Goal: Task Accomplishment & Management: Manage account settings

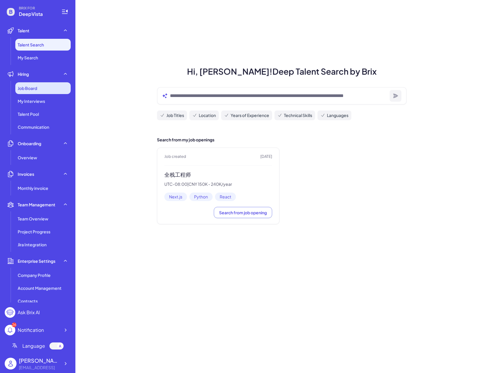
click at [26, 89] on span "Job Board" at bounding box center [27, 88] width 19 height 6
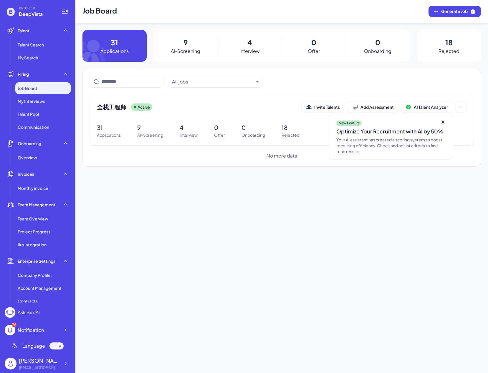
click at [255, 50] on p "Interview" at bounding box center [249, 51] width 20 height 7
click at [243, 43] on div "4 Interview" at bounding box center [249, 46] width 64 height 32
click at [249, 41] on p "4" at bounding box center [249, 42] width 5 height 11
click at [246, 48] on p "Interview" at bounding box center [249, 51] width 20 height 7
click at [116, 107] on span "全栈工程师" at bounding box center [111, 107] width 29 height 8
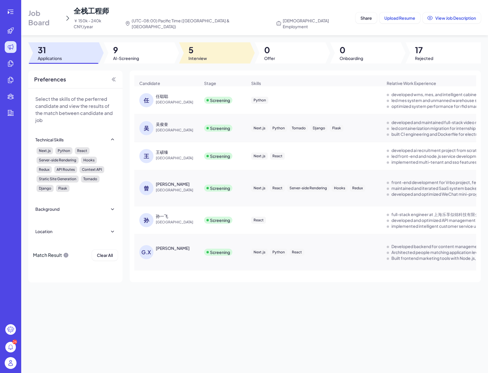
click at [195, 46] on span "5" at bounding box center [197, 50] width 19 height 11
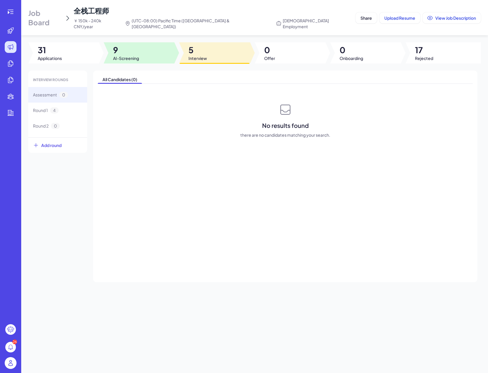
click at [143, 52] on div at bounding box center [139, 52] width 71 height 21
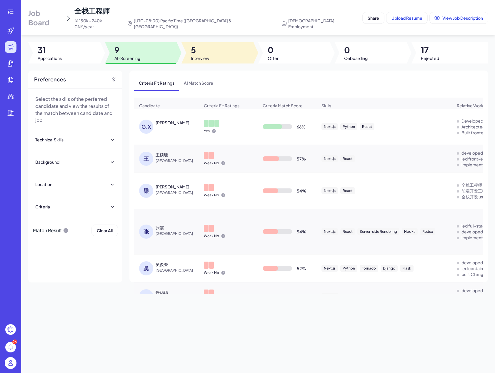
click at [213, 49] on div at bounding box center [218, 52] width 72 height 21
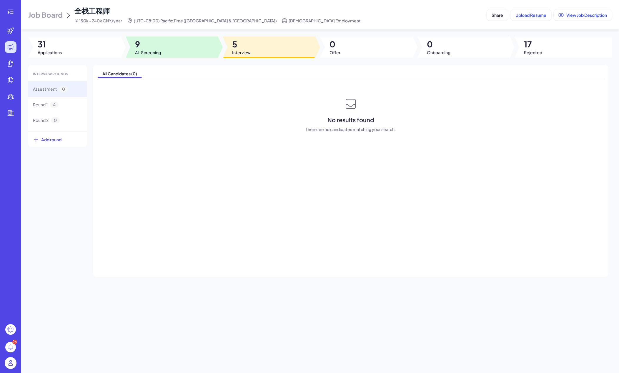
click at [142, 51] on span "AI-Screening" at bounding box center [148, 52] width 26 height 6
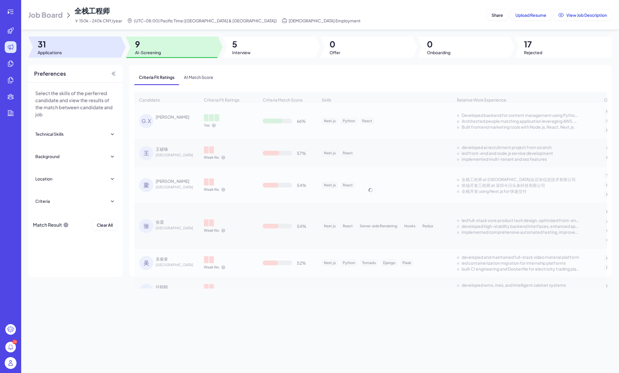
click at [56, 49] on span "Applications" at bounding box center [50, 52] width 24 height 6
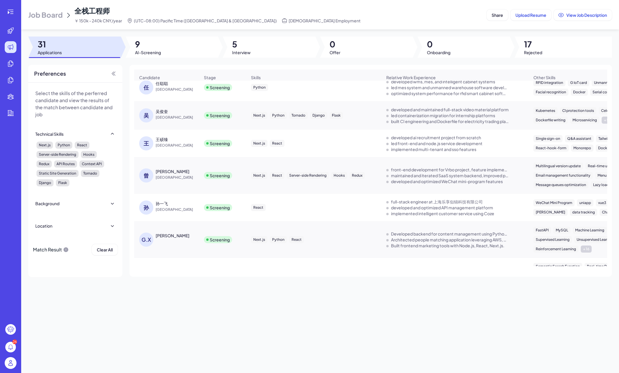
scroll to position [11, 0]
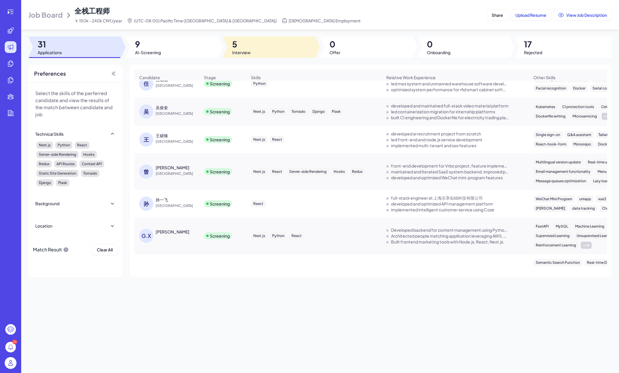
click at [245, 50] on span "Interview" at bounding box center [241, 52] width 19 height 6
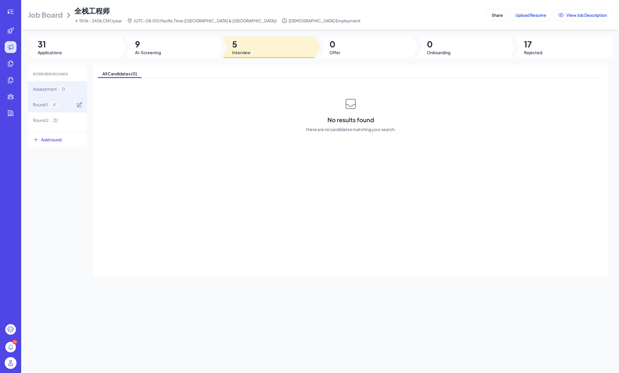
click at [59, 106] on div "Round 1 4" at bounding box center [57, 105] width 59 height 16
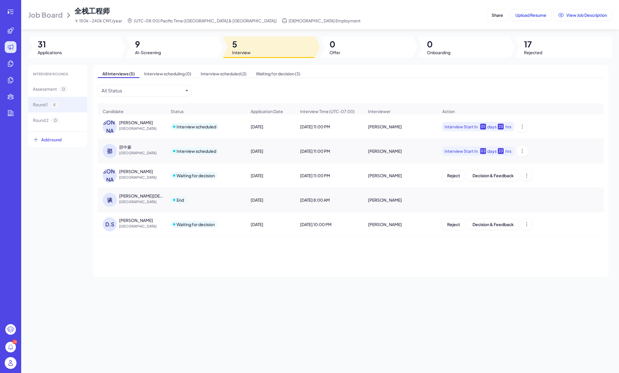
click at [159, 131] on span "[GEOGRAPHIC_DATA]" at bounding box center [141, 129] width 44 height 6
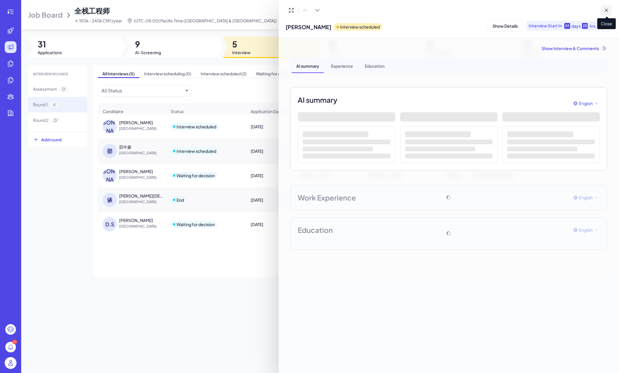
click at [487, 8] on icon at bounding box center [607, 10] width 6 height 6
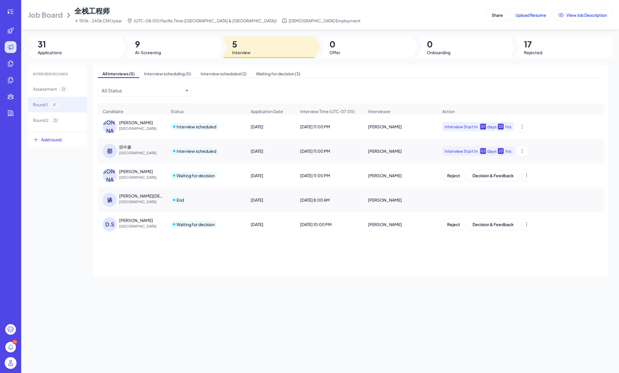
click at [421, 212] on td "[PERSON_NAME]" at bounding box center [400, 200] width 74 height 24
click at [386, 201] on div "[PERSON_NAME]" at bounding box center [400, 200] width 74 height 16
click at [135, 227] on div "Dongcheng Shen China" at bounding box center [141, 223] width 44 height 12
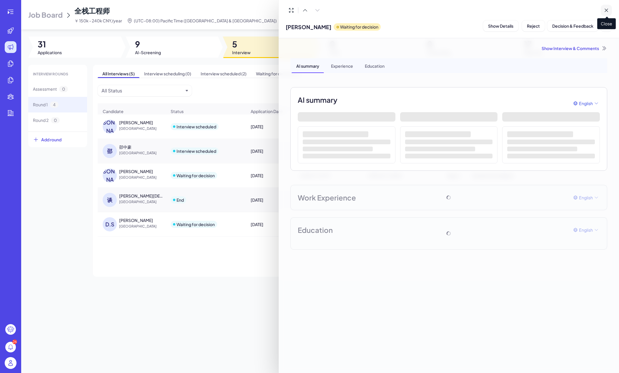
click at [487, 8] on icon at bounding box center [607, 10] width 6 height 6
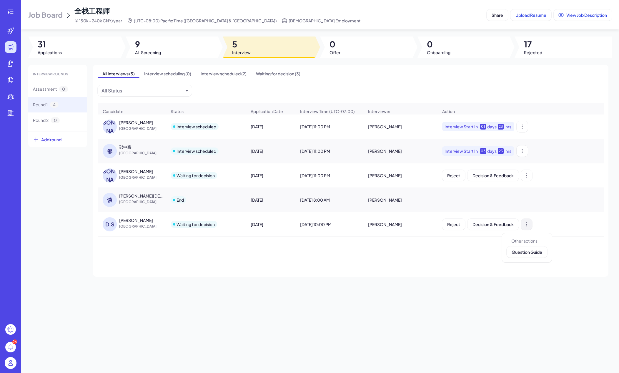
click at [487, 227] on icon at bounding box center [527, 224] width 6 height 6
click at [459, 227] on span "Reject" at bounding box center [453, 224] width 13 height 5
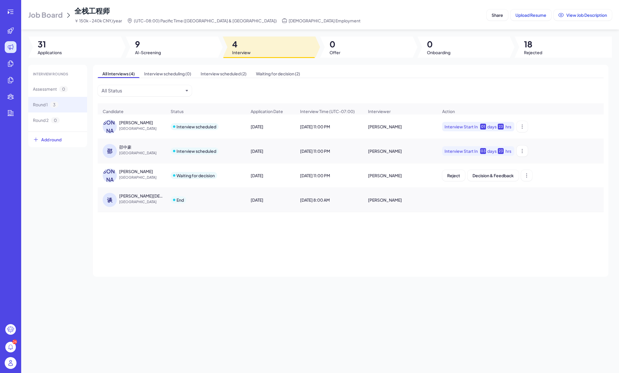
click at [455, 212] on td at bounding box center [520, 200] width 167 height 24
click at [395, 206] on div "[PERSON_NAME]" at bounding box center [400, 200] width 74 height 16
click at [210, 178] on div "Waiting for decision" at bounding box center [196, 175] width 38 height 6
click at [124, 174] on div "[PERSON_NAME]" at bounding box center [136, 171] width 34 height 6
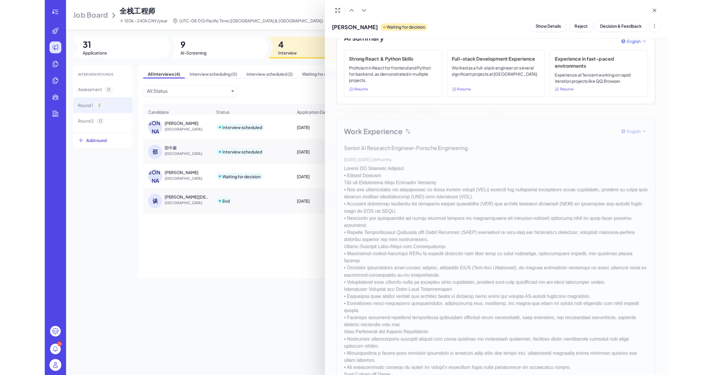
scroll to position [0, 0]
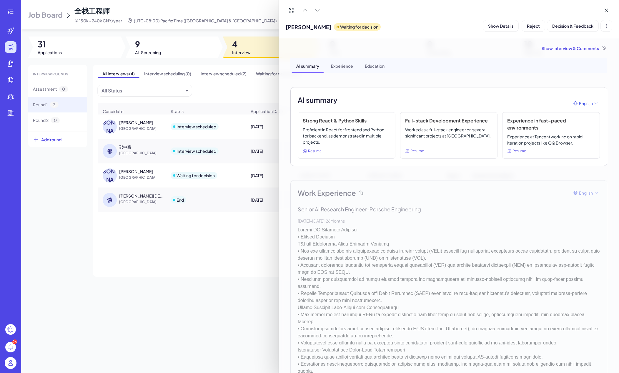
click at [239, 118] on div at bounding box center [309, 186] width 619 height 373
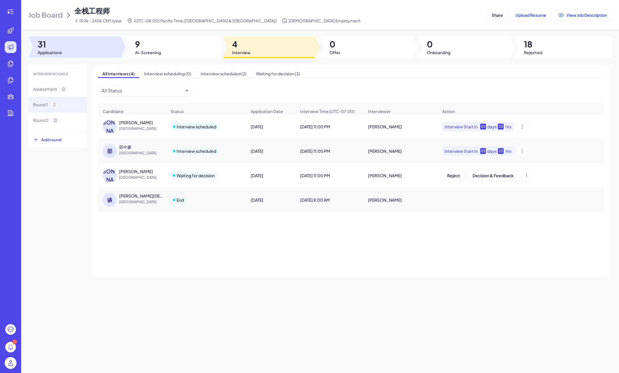
click at [101, 49] on div at bounding box center [74, 46] width 93 height 21
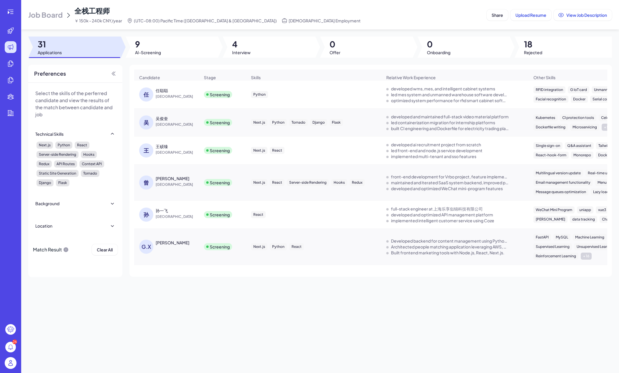
click at [162, 92] on div "任聪聪" at bounding box center [162, 90] width 12 height 6
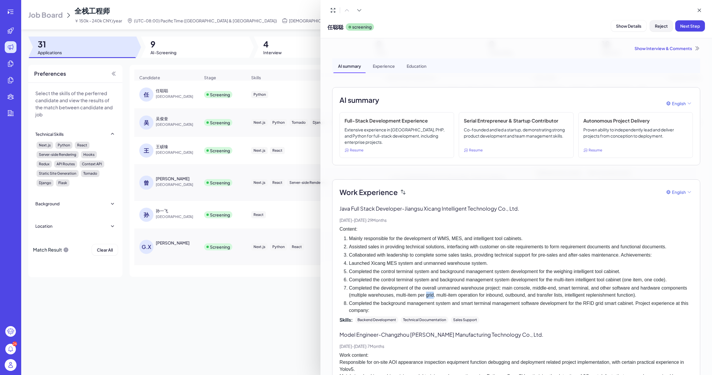
click at [487, 28] on span "Reject" at bounding box center [661, 25] width 13 height 5
click at [487, 63] on span "Ok" at bounding box center [693, 63] width 6 height 5
click at [487, 9] on icon at bounding box center [699, 10] width 6 height 6
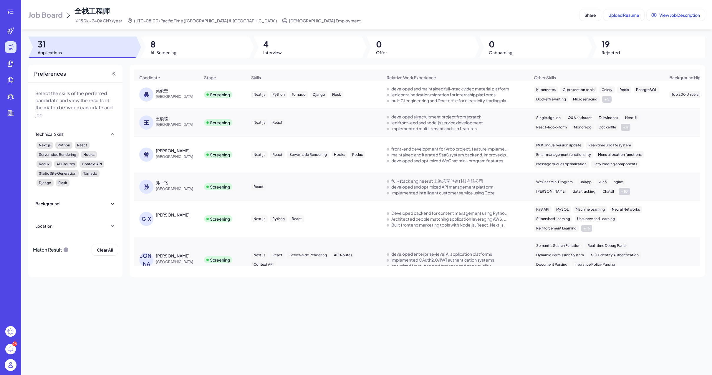
click at [162, 92] on div "吴俊奎" at bounding box center [162, 90] width 12 height 6
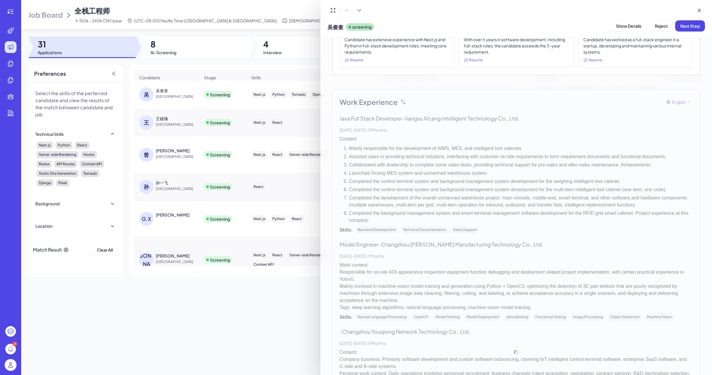
scroll to position [130, 0]
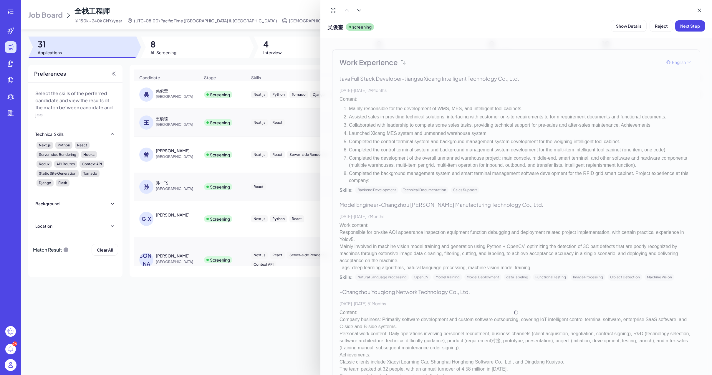
click at [460, 92] on div "Work Experience English Java Full Stack Developer - Jiangsu Xicang Intelligent …" at bounding box center [516, 312] width 368 height 526
click at [171, 118] on div at bounding box center [356, 187] width 712 height 375
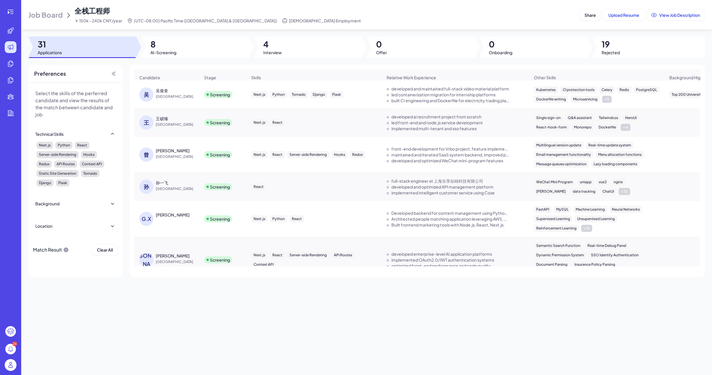
click at [163, 121] on div "王硕臻" at bounding box center [162, 118] width 12 height 6
click at [162, 93] on div "吴俊奎" at bounding box center [162, 90] width 12 height 6
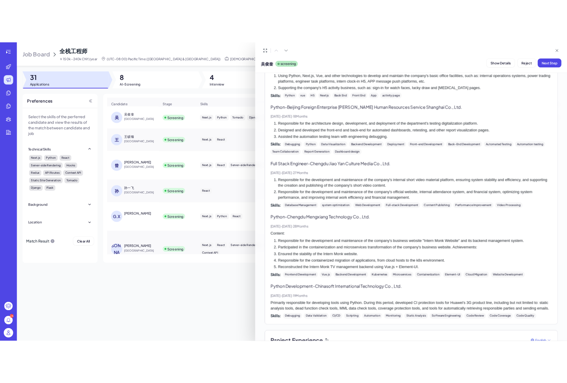
scroll to position [74, 0]
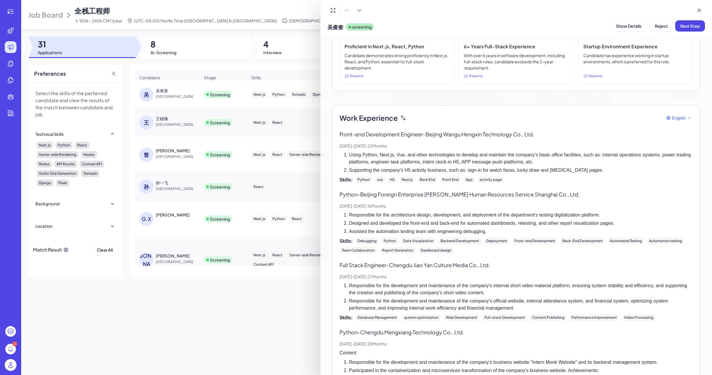
click at [180, 141] on div at bounding box center [356, 187] width 712 height 375
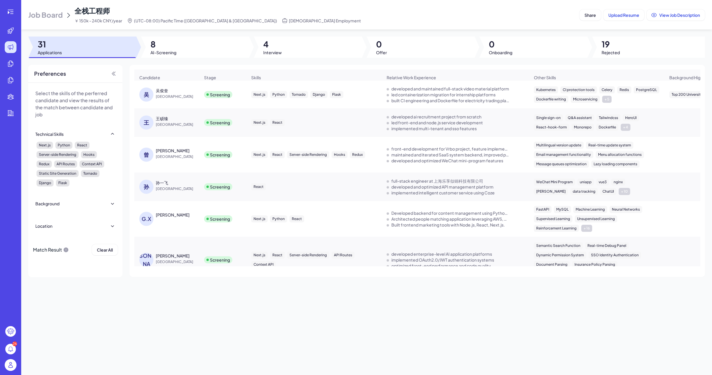
click at [162, 121] on div "王硕臻" at bounding box center [162, 118] width 12 height 6
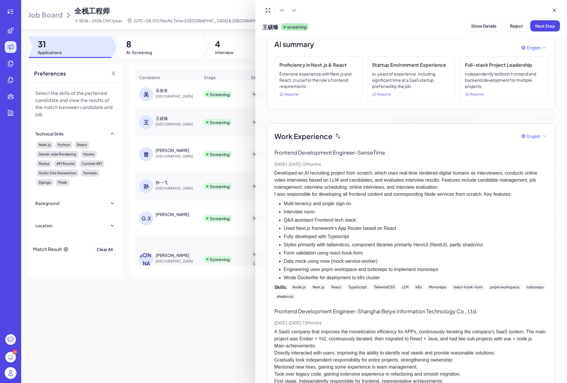
scroll to position [0, 0]
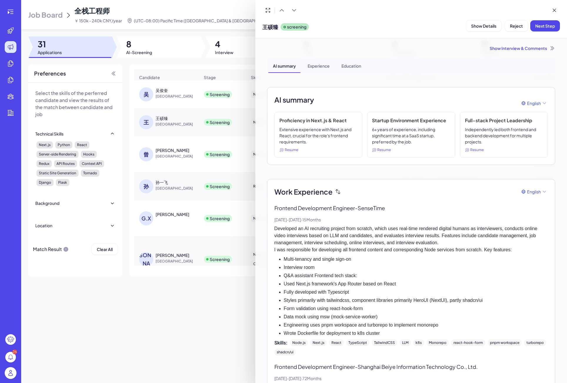
click at [546, 29] on button "Next Step" at bounding box center [546, 25] width 30 height 11
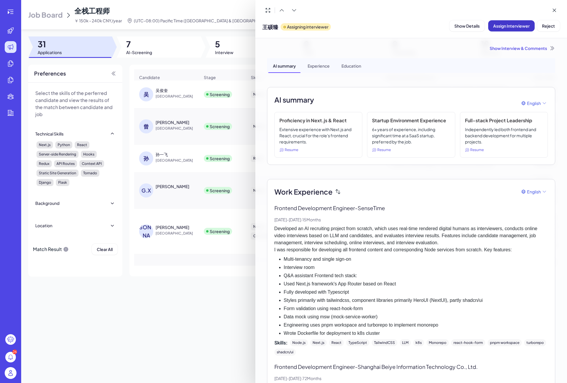
click at [513, 28] on span "Assign Interviewer" at bounding box center [512, 25] width 36 height 5
click at [494, 62] on div "Select Interviewer" at bounding box center [497, 58] width 41 height 7
click at [495, 76] on div "[PERSON_NAME]" at bounding box center [512, 72] width 74 height 11
click at [546, 79] on span "Ok" at bounding box center [545, 78] width 6 height 5
click at [466, 24] on span "Setup Availability" at bounding box center [463, 25] width 34 height 5
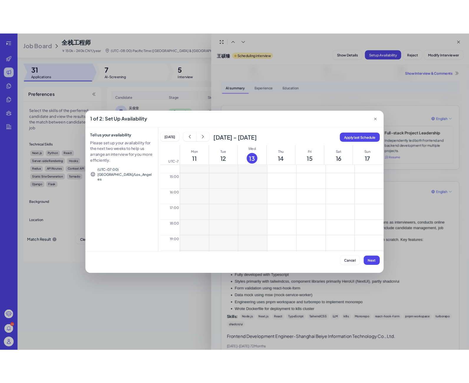
scroll to position [348, 0]
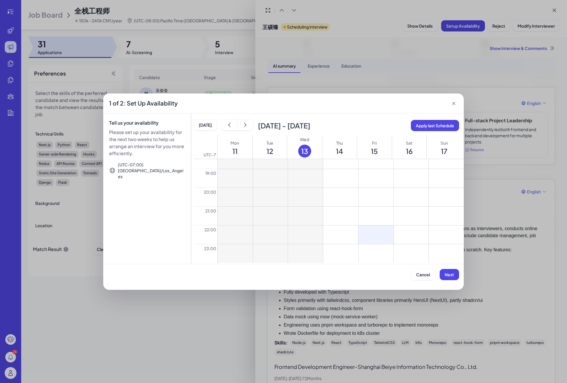
click at [366, 235] on button at bounding box center [376, 235] width 35 height 19
click at [367, 255] on button at bounding box center [376, 254] width 35 height 19
click at [413, 233] on button at bounding box center [411, 235] width 35 height 19
click at [413, 251] on button at bounding box center [411, 254] width 35 height 19
click at [434, 237] on button at bounding box center [446, 235] width 35 height 19
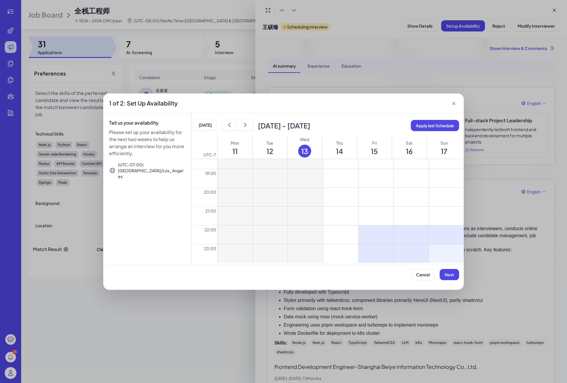
click at [435, 255] on button at bounding box center [446, 254] width 35 height 19
click at [416, 241] on div at bounding box center [411, 235] width 35 height 19
click at [415, 254] on div at bounding box center [411, 254] width 35 height 19
click at [408, 252] on icon at bounding box center [411, 253] width 9 height 9
click at [408, 234] on icon at bounding box center [411, 234] width 9 height 9
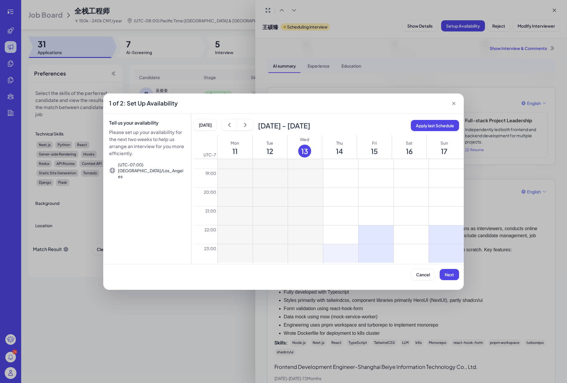
click at [343, 256] on button at bounding box center [340, 254] width 35 height 19
click at [243, 125] on icon "show next" at bounding box center [246, 125] width 6 height 6
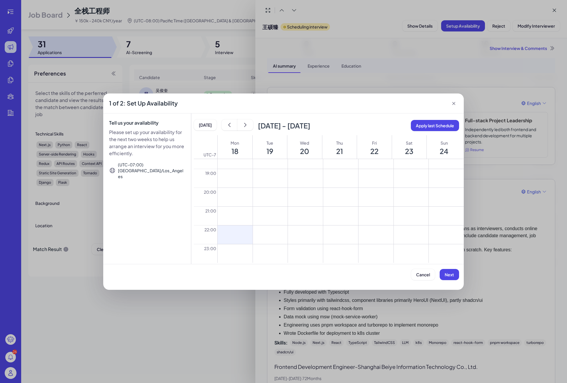
click at [236, 237] on button at bounding box center [235, 235] width 35 height 19
click at [236, 254] on button at bounding box center [235, 254] width 35 height 19
drag, startPoint x: 230, startPoint y: 239, endPoint x: 233, endPoint y: 236, distance: 4.4
click at [230, 239] on div at bounding box center [235, 235] width 35 height 19
click at [236, 234] on icon at bounding box center [234, 234] width 9 height 9
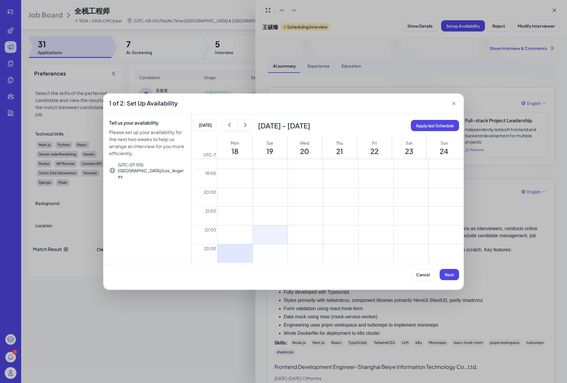
click at [272, 234] on button at bounding box center [270, 235] width 35 height 19
click at [272, 252] on button at bounding box center [270, 254] width 35 height 19
click at [303, 237] on button at bounding box center [305, 235] width 35 height 19
click at [303, 253] on button at bounding box center [305, 254] width 35 height 19
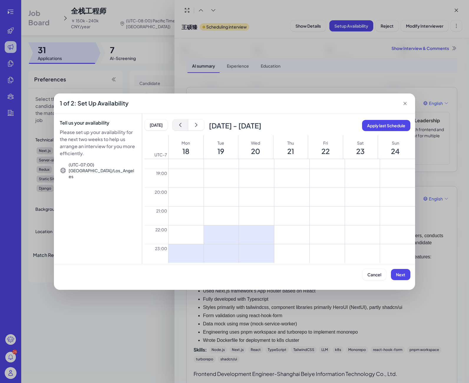
click at [182, 127] on button "show previous" at bounding box center [180, 124] width 16 height 11
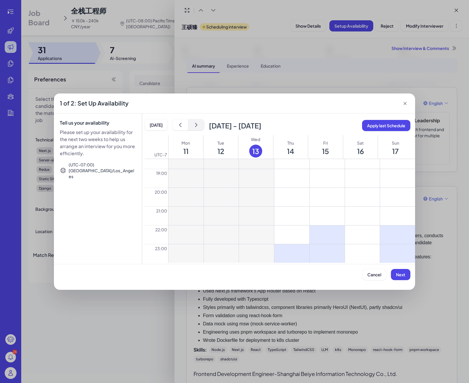
click at [201, 125] on button "show next" at bounding box center [196, 124] width 16 height 11
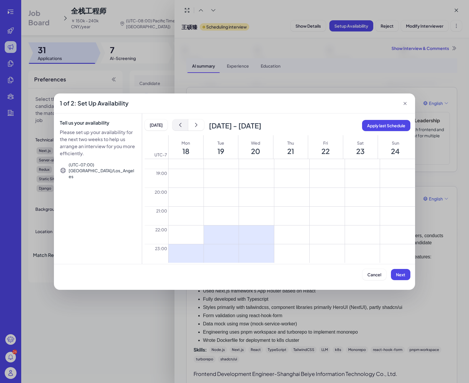
click at [175, 126] on button "show previous" at bounding box center [180, 124] width 16 height 11
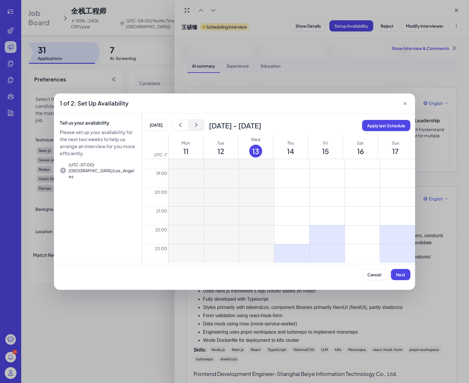
click at [195, 125] on icon "show next" at bounding box center [196, 125] width 2 height 4
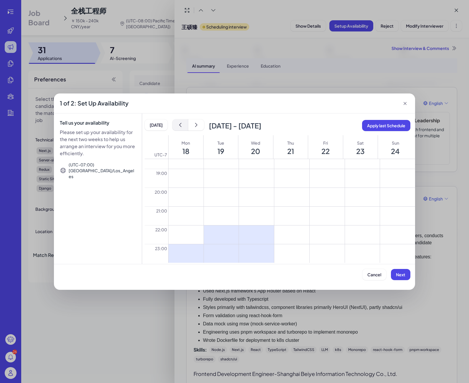
click at [180, 129] on button "show previous" at bounding box center [180, 124] width 16 height 11
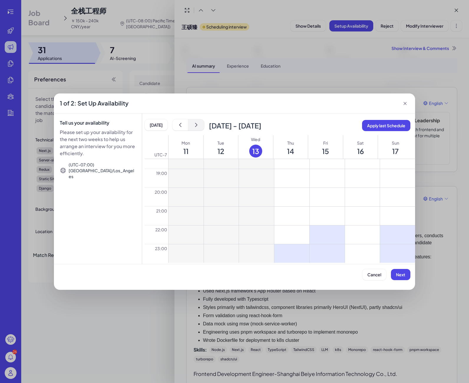
click at [199, 125] on button "show next" at bounding box center [196, 124] width 16 height 11
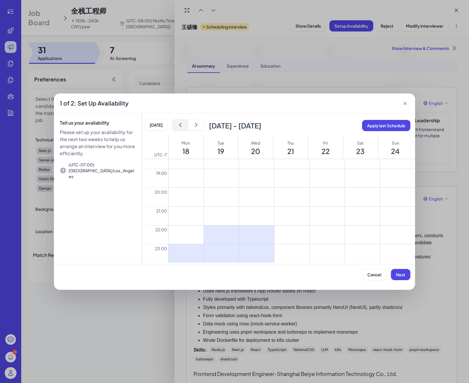
click at [177, 127] on icon "show previous" at bounding box center [180, 125] width 6 height 6
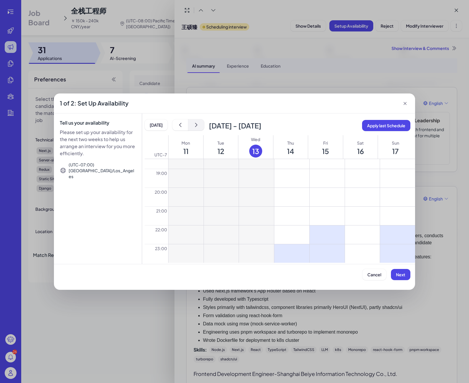
click at [193, 126] on icon "show next" at bounding box center [196, 125] width 6 height 6
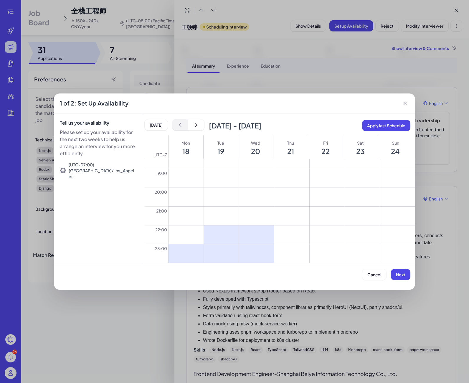
click at [177, 124] on icon "show previous" at bounding box center [180, 125] width 6 height 6
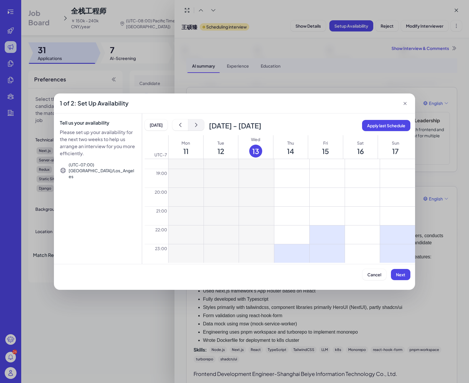
click at [199, 122] on button "show next" at bounding box center [196, 124] width 16 height 11
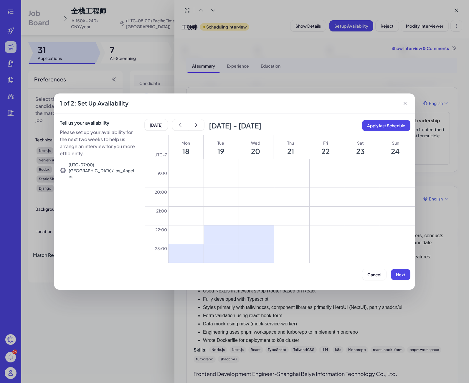
drag, startPoint x: 403, startPoint y: 274, endPoint x: 468, endPoint y: 269, distance: 65.8
click at [466, 271] on div "1 of 2: Set Up Availability Tell us your availability Please set up your availa…" at bounding box center [234, 191] width 469 height 383
click at [401, 273] on span "Next" at bounding box center [400, 274] width 9 height 5
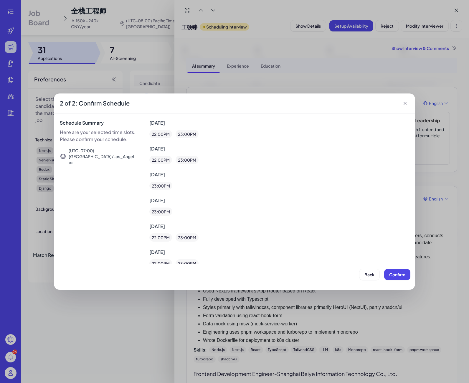
scroll to position [4, 0]
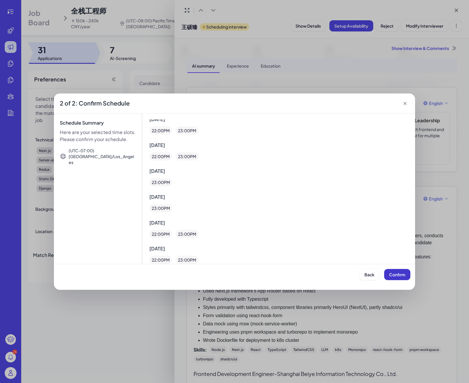
click at [393, 276] on span "Confirm" at bounding box center [397, 274] width 16 height 5
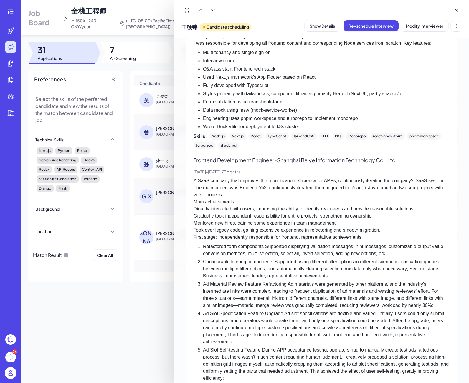
scroll to position [0, 0]
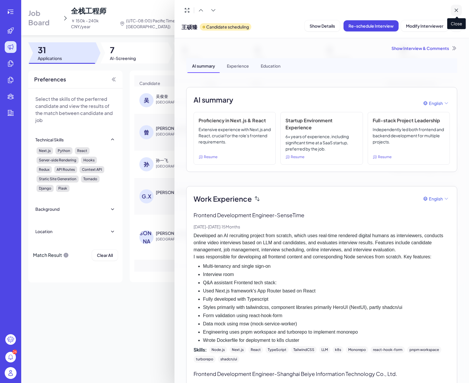
click at [452, 11] on button at bounding box center [455, 10] width 11 height 11
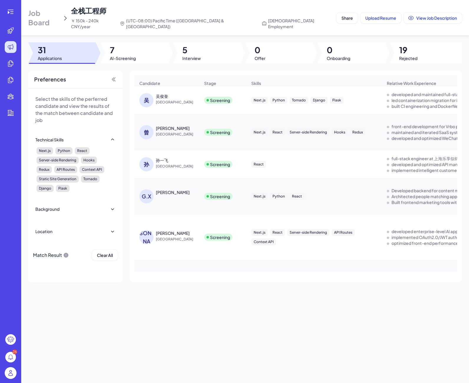
click at [164, 125] on div "[PERSON_NAME]" at bounding box center [178, 128] width 44 height 6
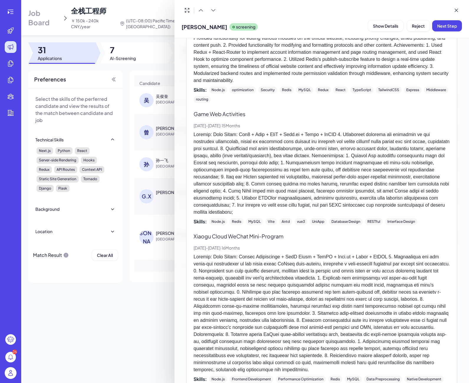
scroll to position [1250, 0]
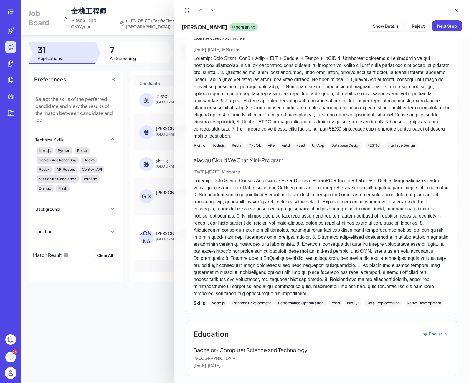
click at [213, 357] on p "[GEOGRAPHIC_DATA]" at bounding box center [321, 359] width 256 height 6
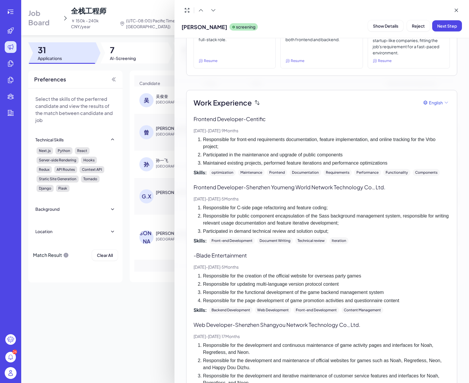
scroll to position [0, 0]
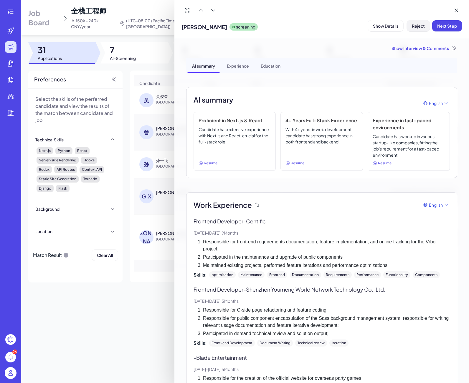
click at [411, 25] on span "Reject" at bounding box center [417, 25] width 13 height 5
click at [454, 62] on button "Ok" at bounding box center [451, 64] width 14 height 10
click at [453, 12] on icon at bounding box center [456, 10] width 6 height 6
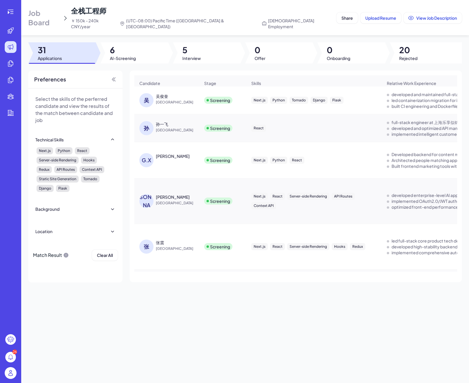
click at [162, 121] on div "孙一飞" at bounding box center [162, 124] width 12 height 6
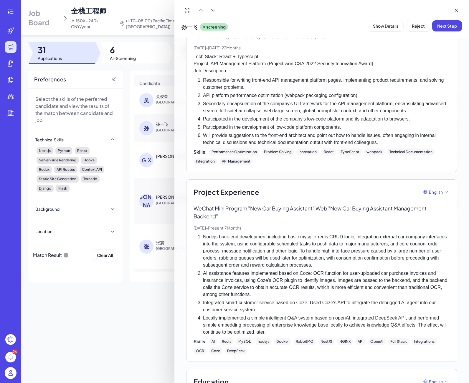
scroll to position [410, 0]
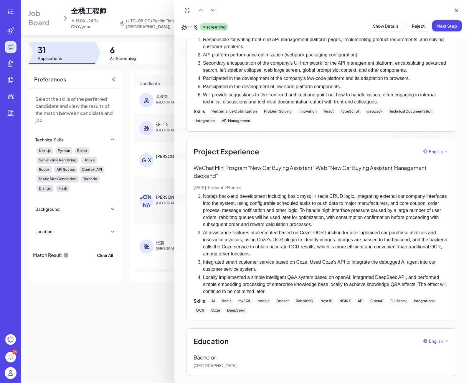
click at [152, 188] on div at bounding box center [234, 191] width 469 height 383
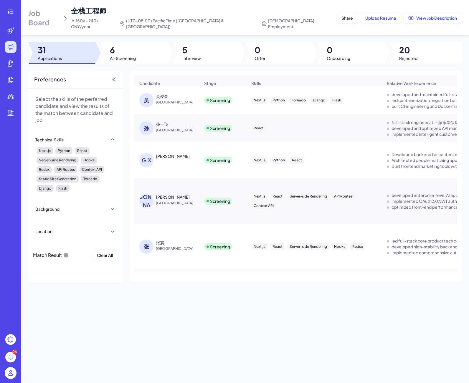
click at [165, 157] on div "[PERSON_NAME]" at bounding box center [178, 156] width 44 height 6
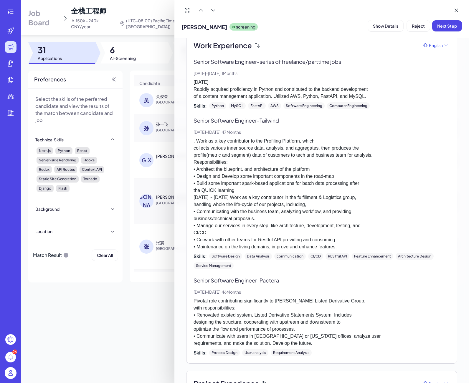
scroll to position [283, 0]
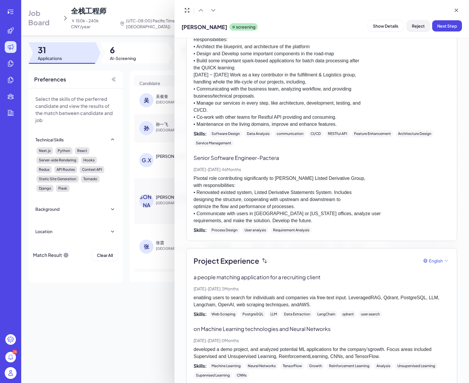
click at [416, 28] on span "Reject" at bounding box center [417, 25] width 13 height 5
click at [453, 64] on span "Ok" at bounding box center [450, 63] width 6 height 5
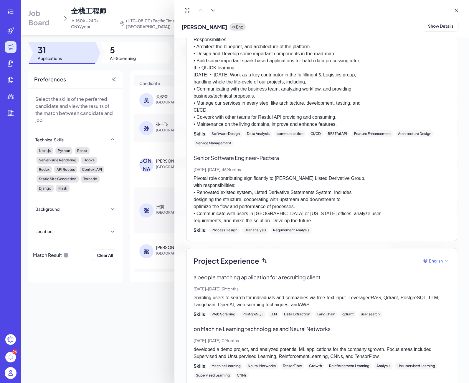
click at [172, 9] on div at bounding box center [234, 191] width 469 height 383
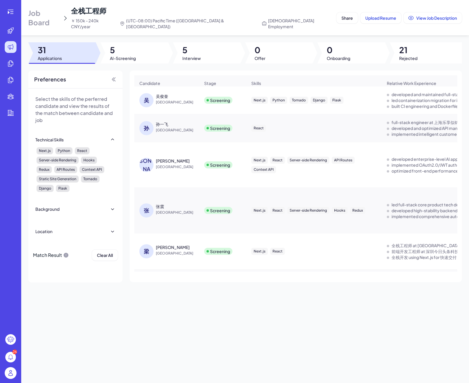
click at [161, 158] on div "[PERSON_NAME]" at bounding box center [173, 161] width 34 height 6
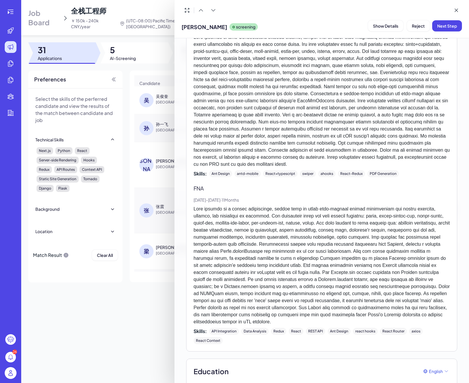
scroll to position [1489, 0]
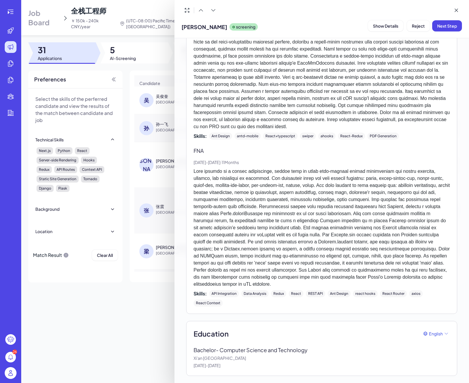
click at [205, 360] on p "Xi'an [GEOGRAPHIC_DATA]" at bounding box center [321, 359] width 256 height 6
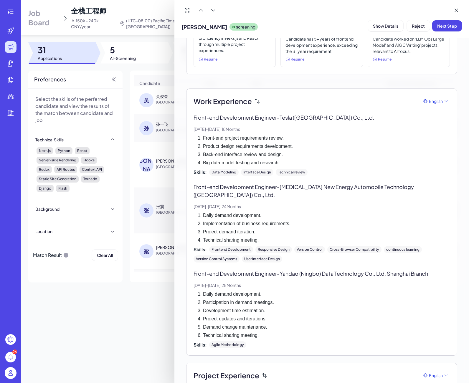
scroll to position [0, 0]
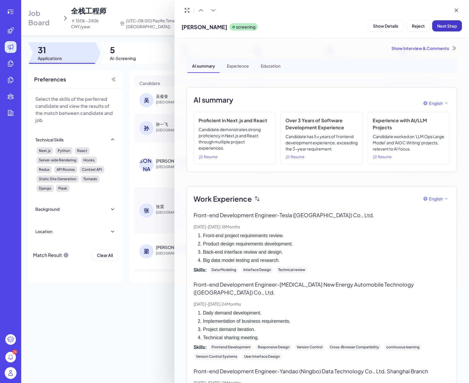
click at [443, 26] on span "Next Step" at bounding box center [447, 25] width 20 height 5
click at [421, 29] on button "Assign Interviewer" at bounding box center [413, 25] width 47 height 11
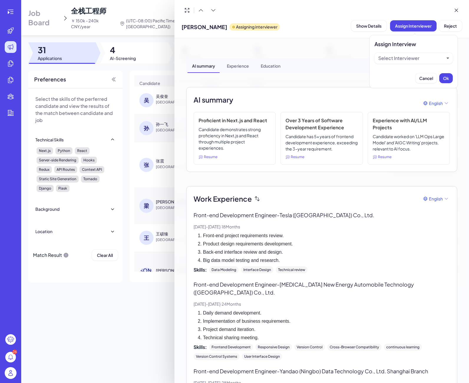
click at [430, 56] on div "Select Interviewer" at bounding box center [411, 58] width 66 height 7
click at [417, 74] on div "[PERSON_NAME]" at bounding box center [413, 72] width 74 height 11
click at [445, 79] on span "Ok" at bounding box center [446, 78] width 6 height 5
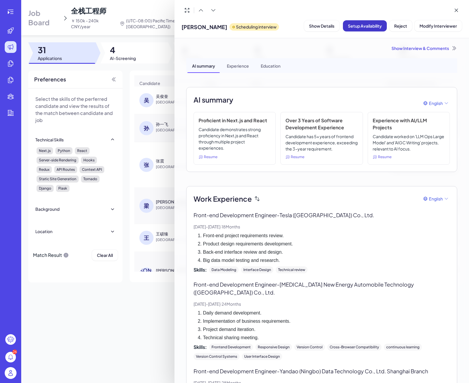
click at [369, 23] on span "Setup Availability" at bounding box center [365, 25] width 34 height 5
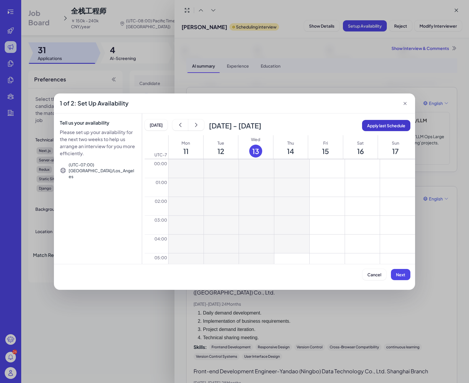
click at [386, 126] on span "Apply last Schedule" at bounding box center [386, 125] width 38 height 5
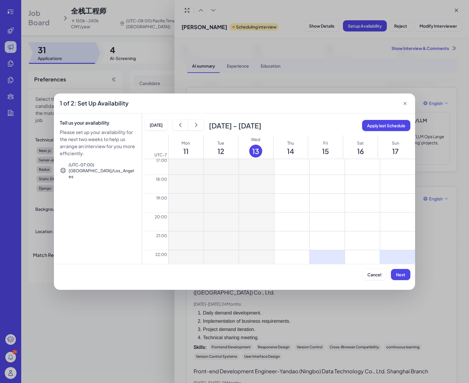
scroll to position [348, 0]
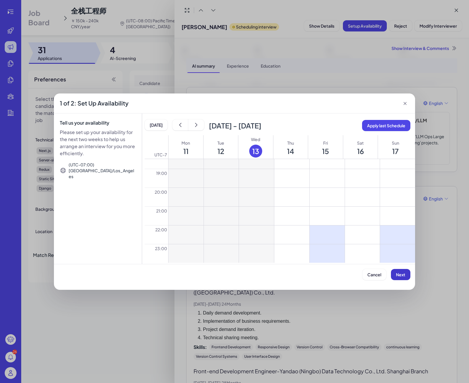
click at [401, 273] on span "Next" at bounding box center [400, 274] width 9 height 5
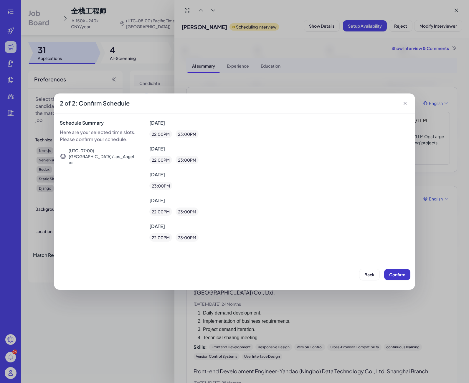
click at [401, 273] on span "Confirm" at bounding box center [397, 274] width 16 height 5
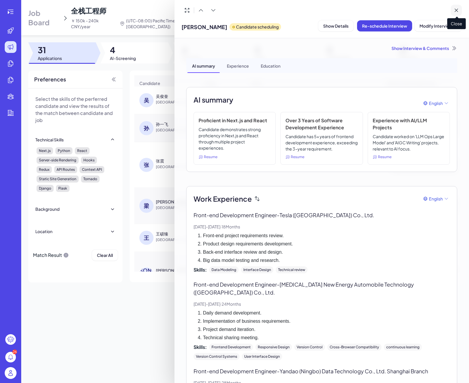
click at [455, 11] on icon at bounding box center [455, 10] width 3 height 3
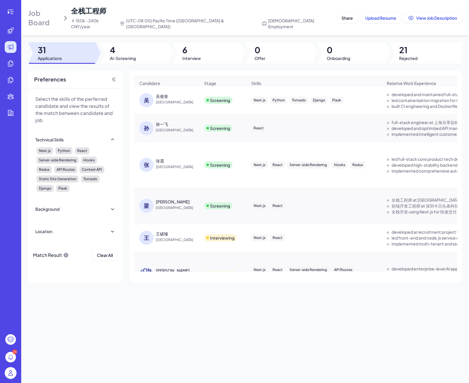
click at [162, 159] on div "张震" at bounding box center [160, 161] width 8 height 6
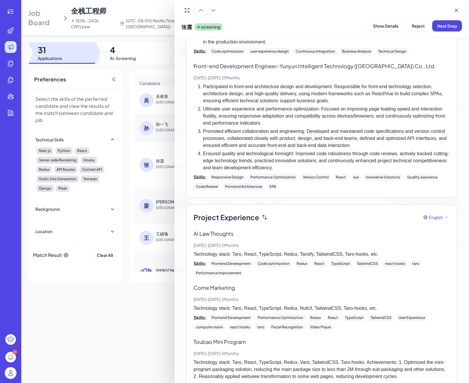
scroll to position [70, 0]
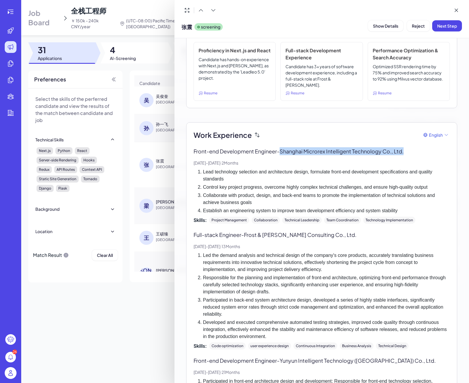
drag, startPoint x: 283, startPoint y: 150, endPoint x: 411, endPoint y: 151, distance: 128.6
click at [444, 152] on p "Front-end Development Engineer - Shanghai Microrex Intelligent Technology Co., …" at bounding box center [321, 151] width 256 height 8
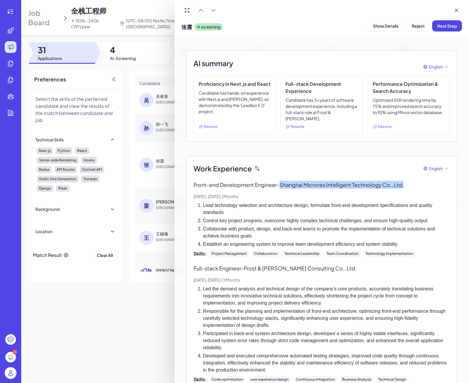
scroll to position [0, 0]
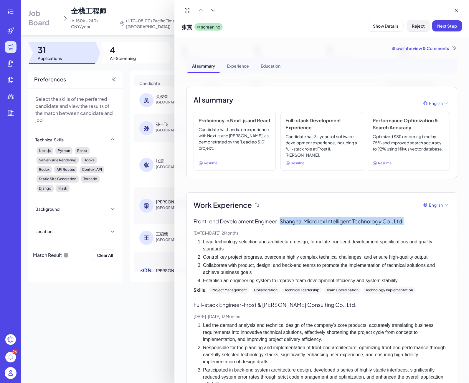
click at [415, 28] on span "Reject" at bounding box center [417, 25] width 13 height 5
click at [449, 64] on span "Ok" at bounding box center [450, 63] width 6 height 5
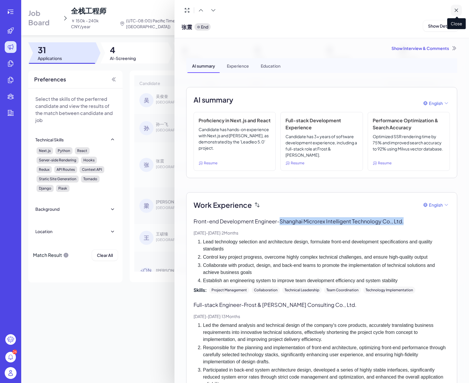
click at [454, 9] on icon at bounding box center [455, 10] width 3 height 3
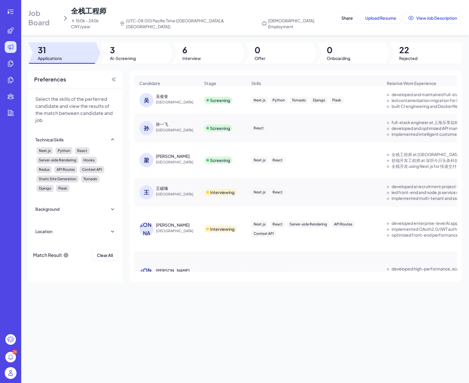
click at [164, 222] on div "[PERSON_NAME]" at bounding box center [178, 225] width 44 height 6
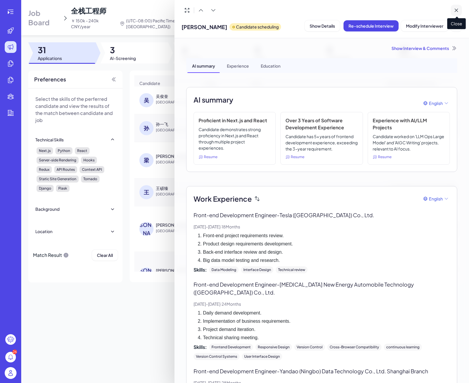
click at [456, 12] on icon at bounding box center [456, 10] width 6 height 6
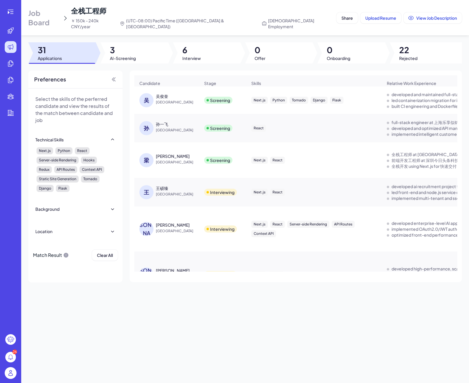
click at [160, 153] on div "[PERSON_NAME]" at bounding box center [173, 156] width 34 height 6
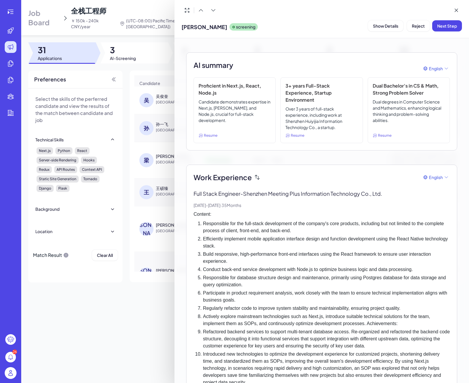
scroll to position [60, 0]
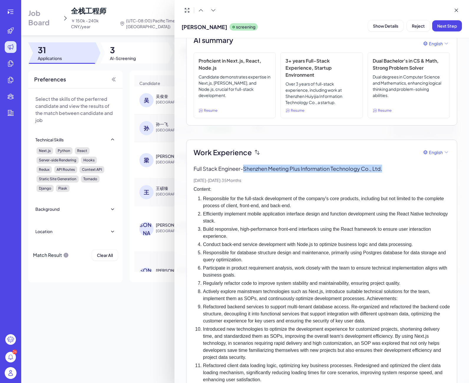
drag, startPoint x: 246, startPoint y: 168, endPoint x: 385, endPoint y: 171, distance: 138.9
click at [385, 171] on p "Full Stack Engineer - [GEOGRAPHIC_DATA] Meeting Plus Information Technology Co.…" at bounding box center [321, 169] width 256 height 8
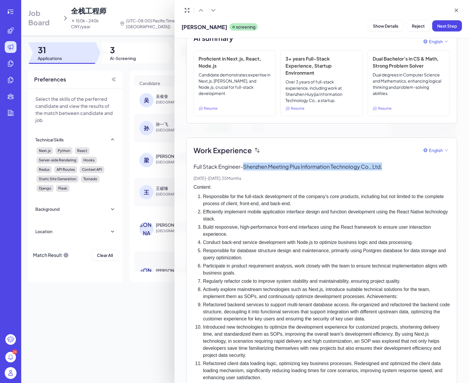
scroll to position [16, 0]
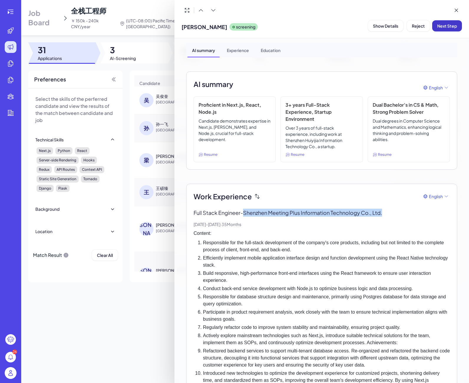
click at [452, 28] on span "Next Step" at bounding box center [447, 25] width 20 height 5
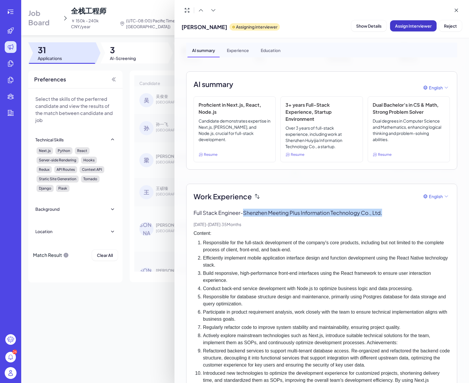
click at [401, 28] on span "Assign Interviewer" at bounding box center [413, 25] width 36 height 5
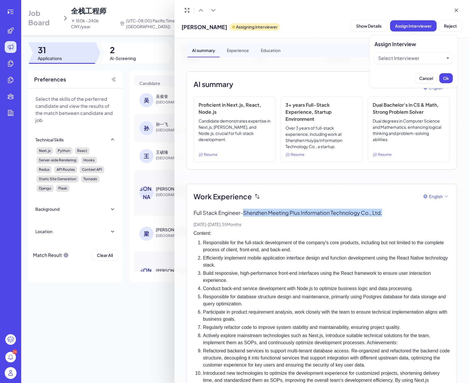
click at [397, 55] on div "Select Interviewer" at bounding box center [398, 58] width 41 height 7
click at [397, 74] on div "[PERSON_NAME]" at bounding box center [413, 72] width 74 height 11
click at [444, 79] on span "Ok" at bounding box center [446, 78] width 6 height 5
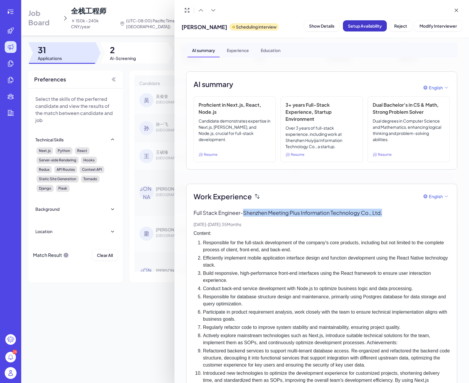
click at [368, 26] on span "Setup Availability" at bounding box center [365, 25] width 34 height 5
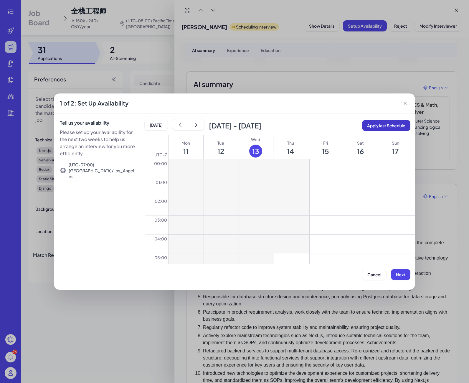
click at [391, 122] on button "Apply last Schedule" at bounding box center [386, 125] width 48 height 11
click at [406, 273] on button "Next" at bounding box center [400, 274] width 19 height 11
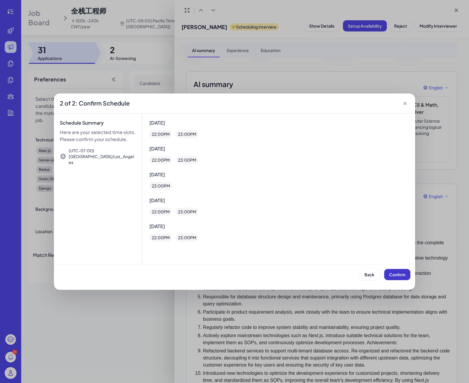
click at [402, 273] on span "Confirm" at bounding box center [397, 274] width 16 height 5
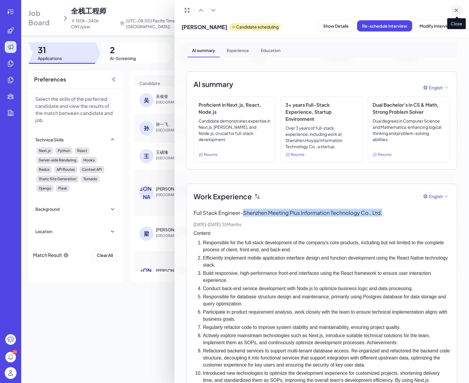
click at [454, 11] on icon at bounding box center [456, 10] width 6 height 6
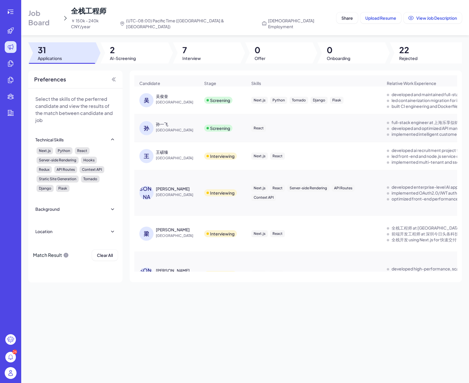
click at [163, 95] on div "吴俊奎" at bounding box center [162, 96] width 12 height 6
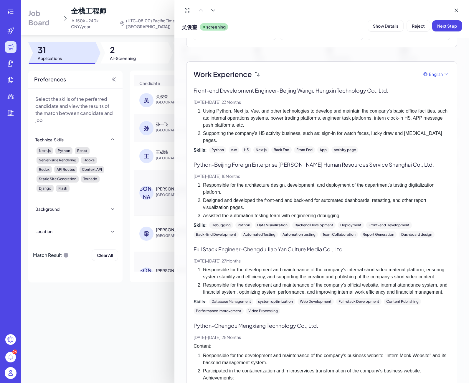
scroll to position [0, 0]
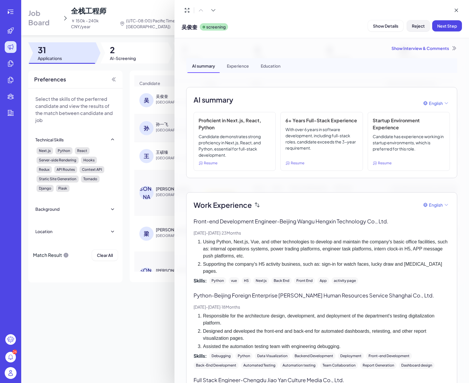
click at [417, 24] on span "Reject" at bounding box center [417, 25] width 13 height 5
click at [449, 62] on span "Ok" at bounding box center [450, 63] width 6 height 5
click at [454, 7] on button at bounding box center [455, 10] width 11 height 11
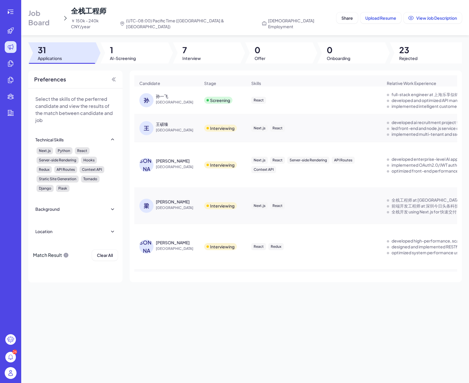
click at [158, 93] on div "孙一飞" at bounding box center [162, 96] width 12 height 6
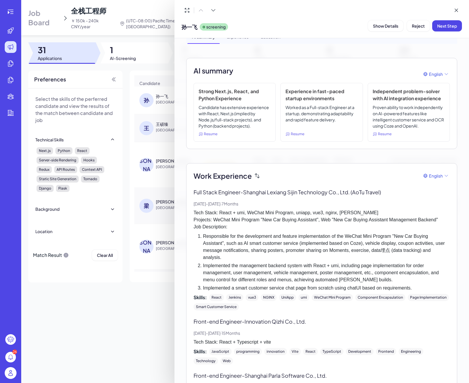
scroll to position [56, 0]
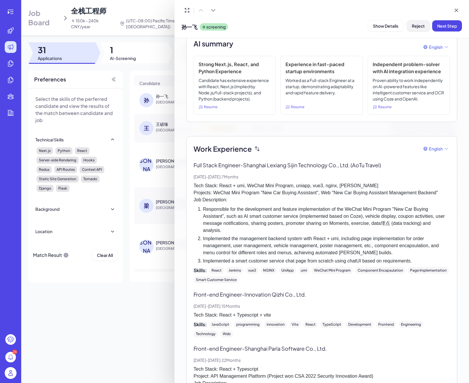
click at [416, 27] on span "Reject" at bounding box center [417, 25] width 13 height 5
click at [452, 65] on span "Ok" at bounding box center [450, 63] width 6 height 5
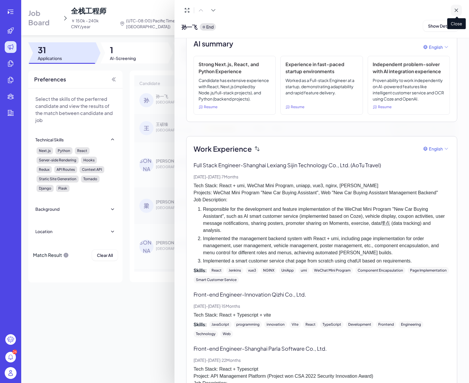
click at [454, 11] on icon at bounding box center [456, 10] width 6 height 6
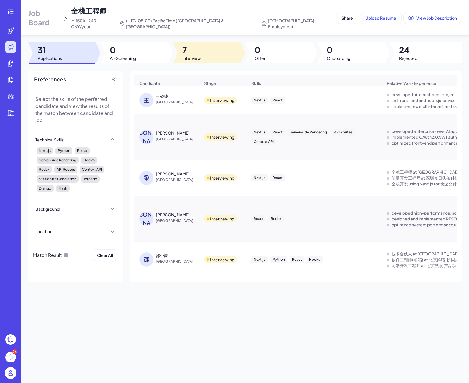
click at [182, 49] on span "7" at bounding box center [191, 50] width 19 height 11
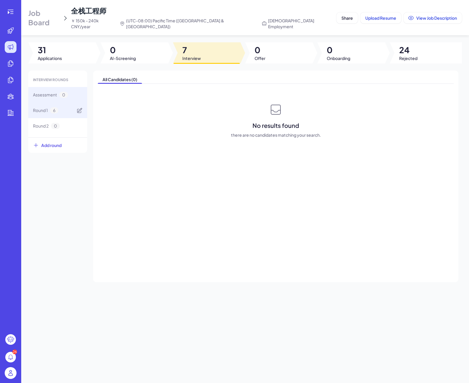
click at [56, 109] on div "Round 1 6" at bounding box center [57, 111] width 59 height 16
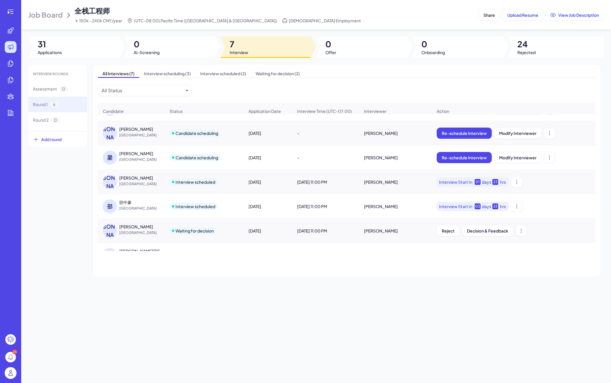
scroll to position [0, 0]
